Goal: Task Accomplishment & Management: Use online tool/utility

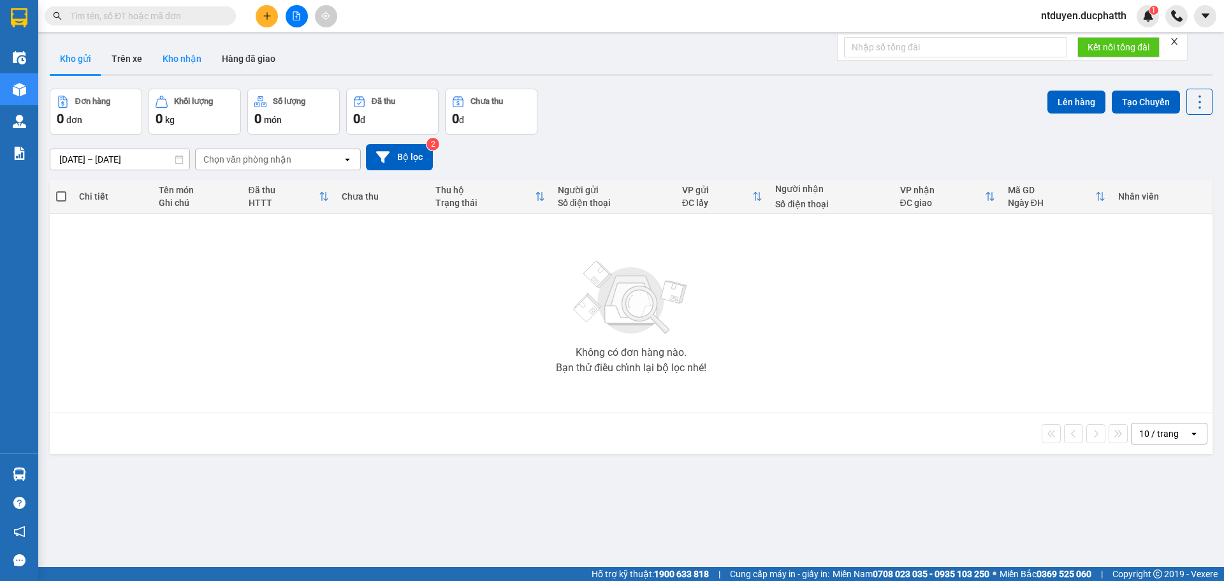
click at [168, 61] on button "Kho nhận" at bounding box center [181, 58] width 59 height 31
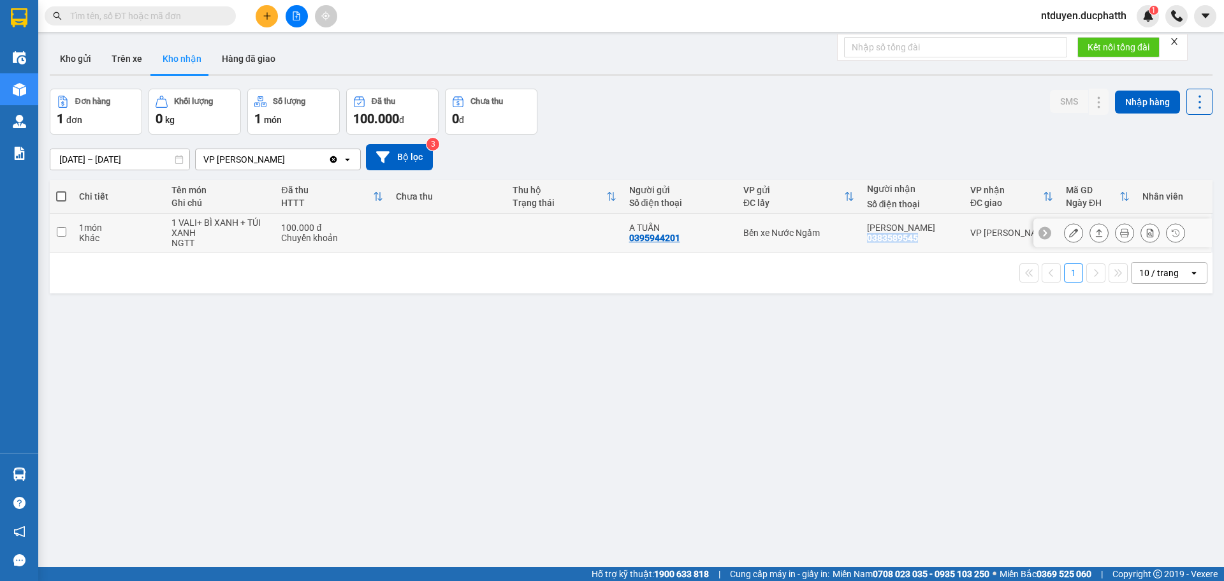
drag, startPoint x: 863, startPoint y: 237, endPoint x: 930, endPoint y: 243, distance: 67.2
click at [942, 248] on td "CHỊ LINH 0383589545" at bounding box center [912, 233] width 103 height 39
checkbox input "true"
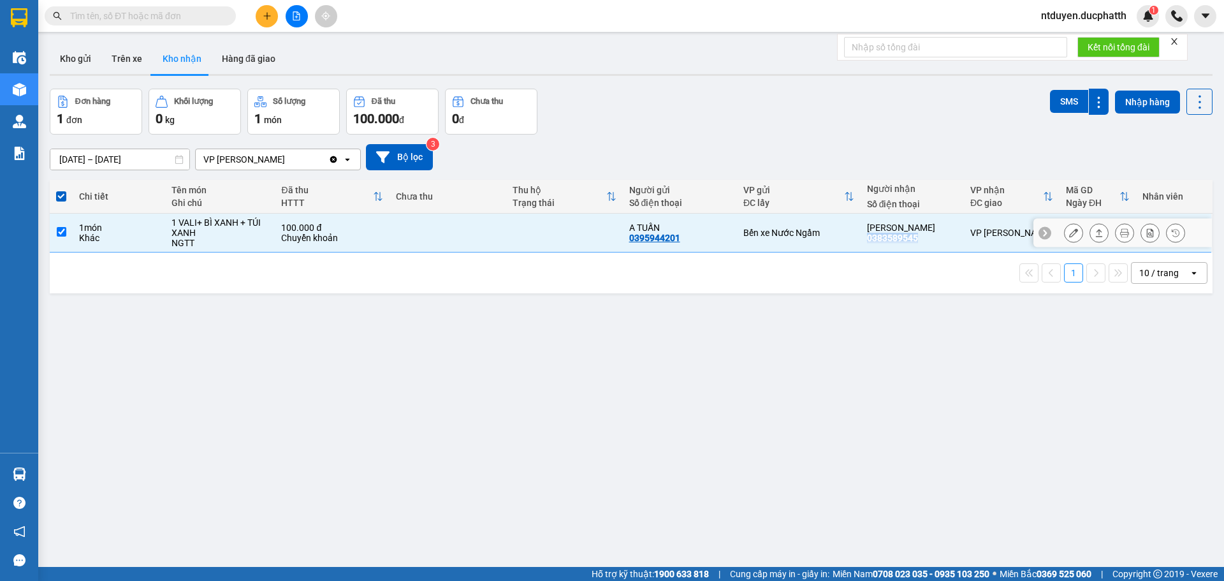
copy div "0383589545"
